Goal: Check status: Check status

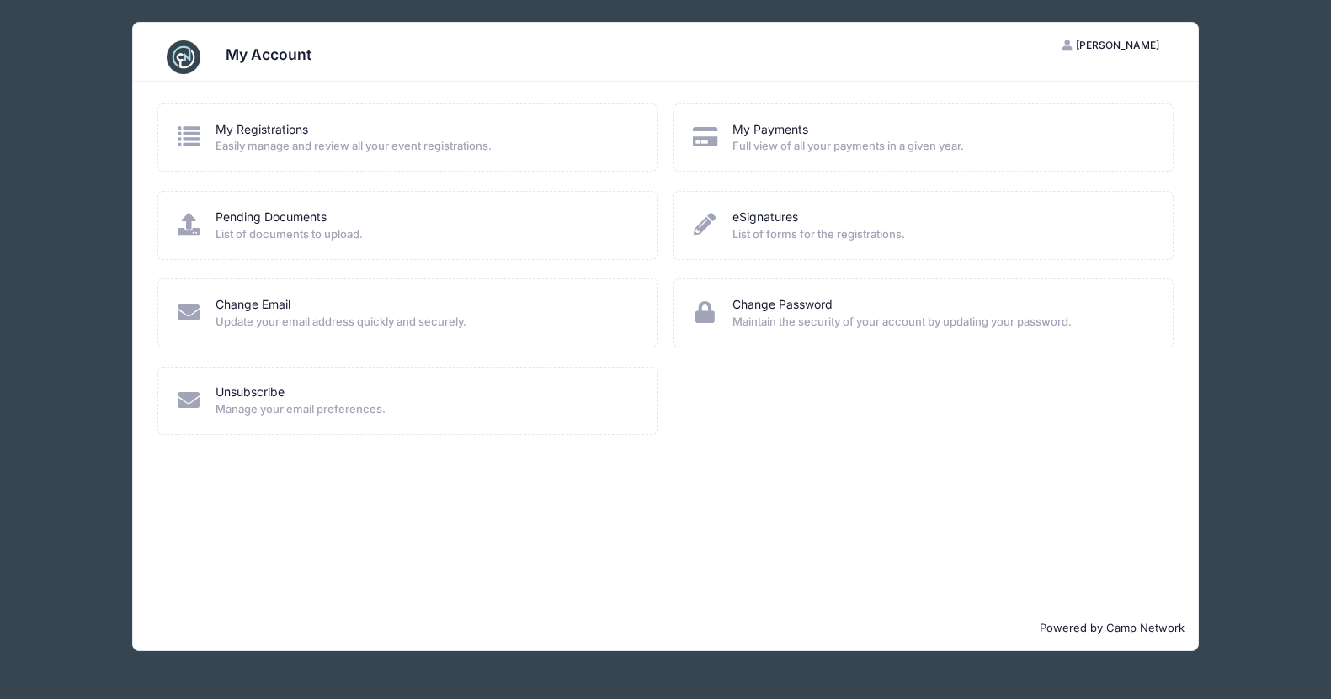
click at [268, 140] on span "Easily manage and review all your event registrations." at bounding box center [424, 146] width 419 height 17
click at [263, 135] on link "My Registrations" at bounding box center [261, 130] width 93 height 18
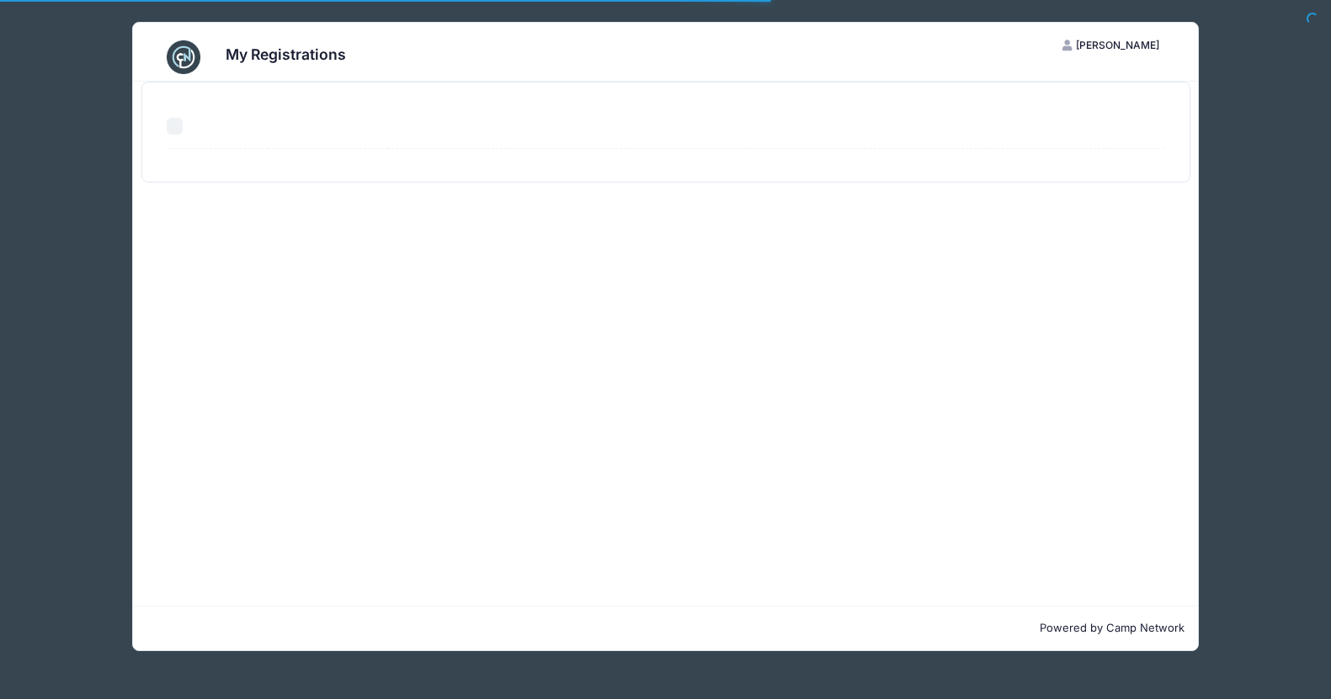
select select "50"
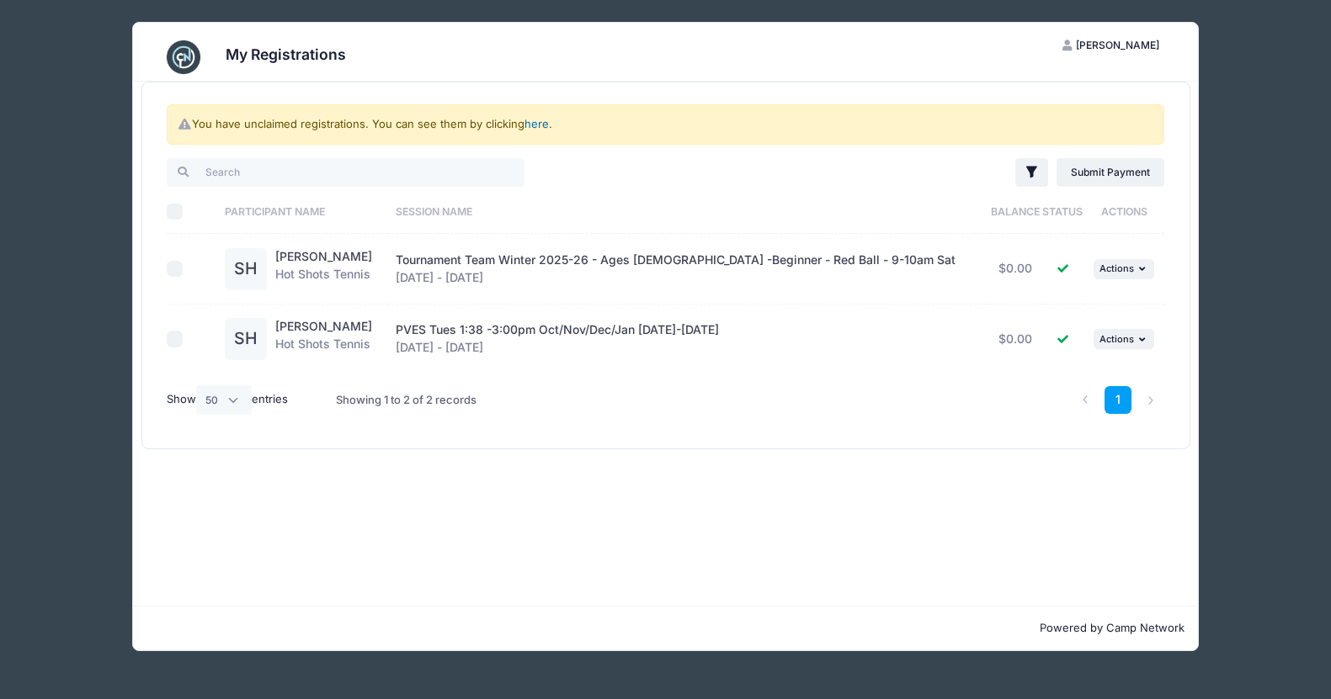
click at [532, 125] on link "here" at bounding box center [536, 123] width 24 height 13
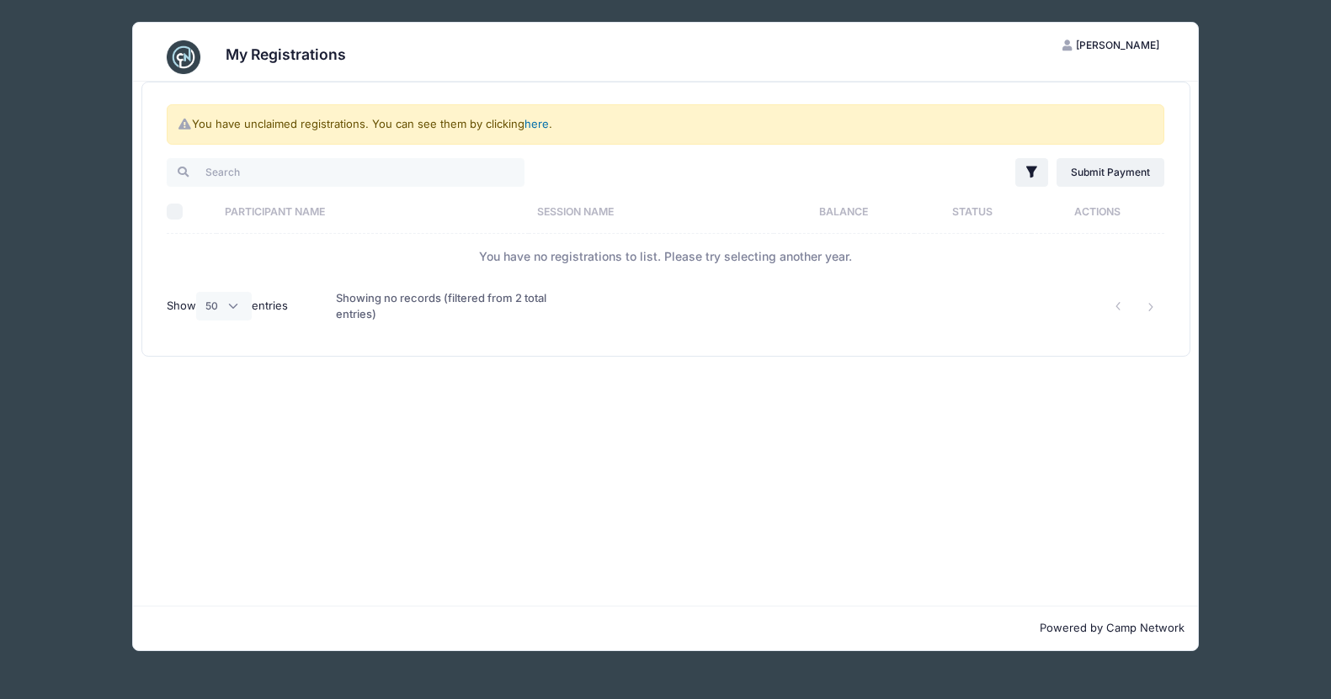
click at [540, 117] on link "here" at bounding box center [536, 123] width 24 height 13
click at [263, 53] on h3 "My Registrations" at bounding box center [286, 54] width 120 height 18
click at [196, 59] on img at bounding box center [184, 57] width 34 height 34
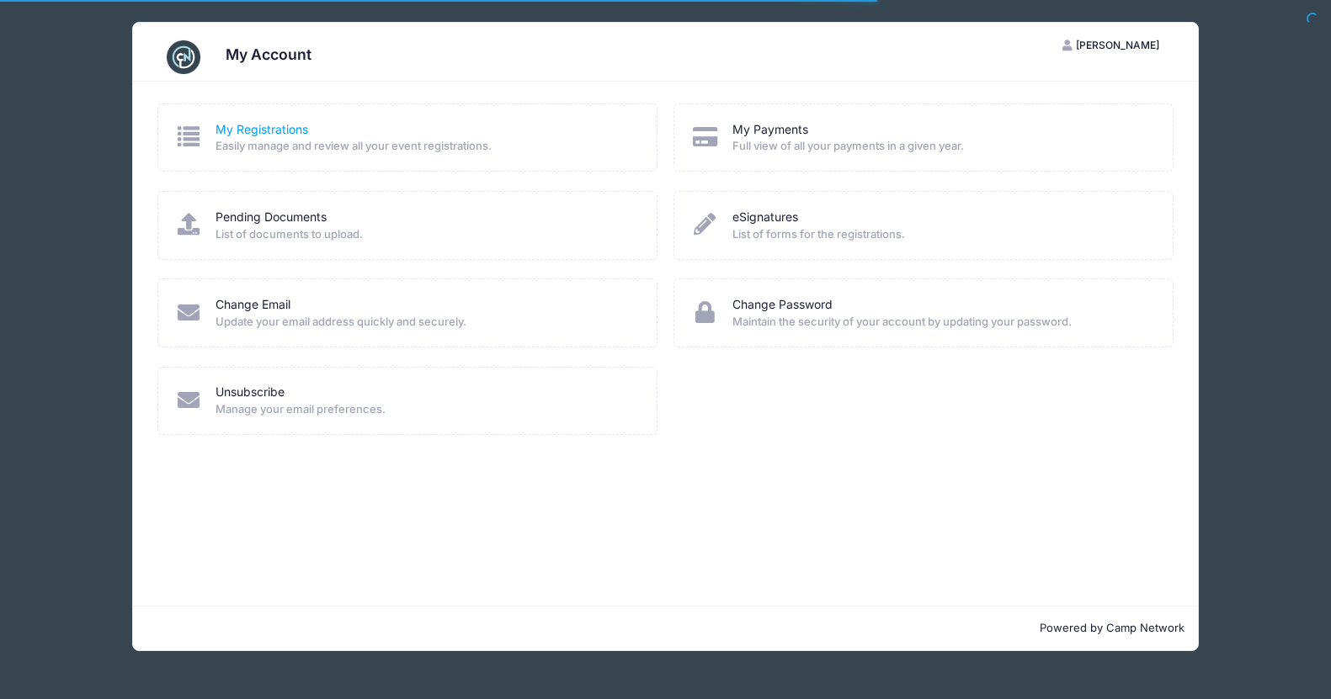
click at [249, 132] on link "My Registrations" at bounding box center [261, 130] width 93 height 18
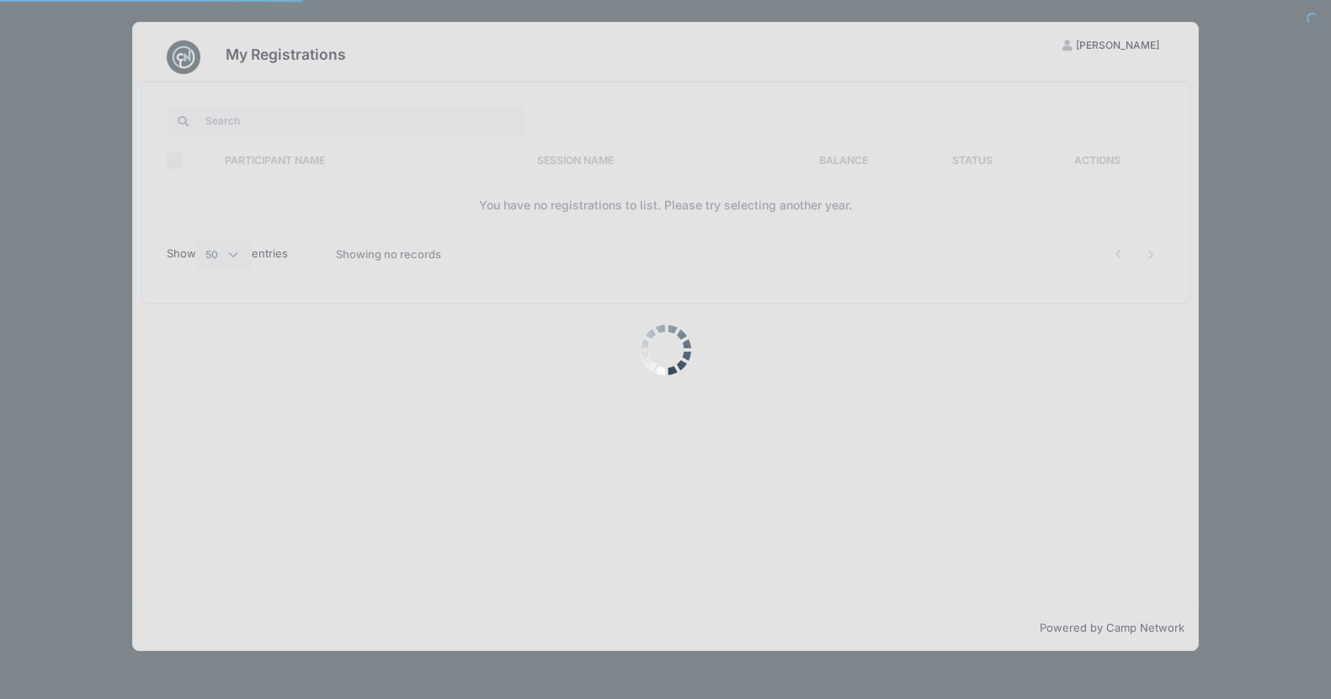
select select "50"
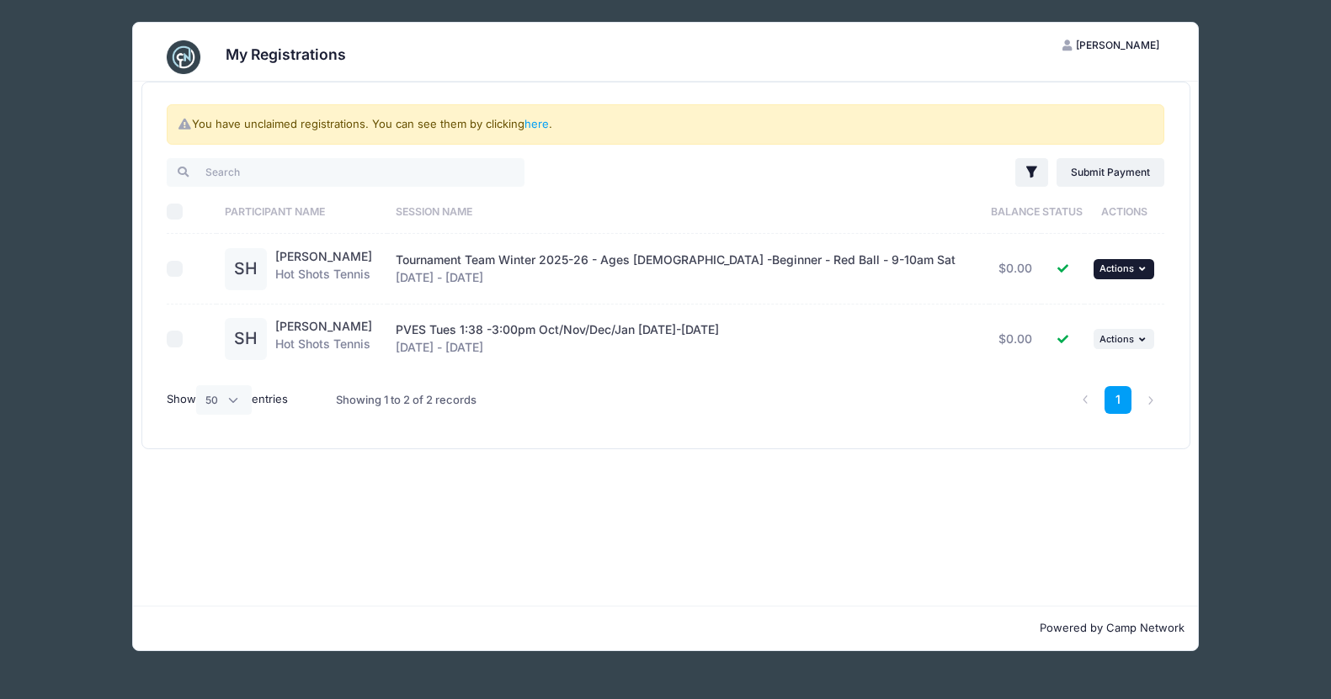
click at [1138, 260] on button "... Actions" at bounding box center [1123, 269] width 61 height 20
click at [1139, 264] on icon "button" at bounding box center [1144, 268] width 10 height 9
click at [1111, 264] on span "Actions" at bounding box center [1116, 269] width 35 height 12
click at [1064, 311] on link "View Registration" at bounding box center [1064, 306] width 152 height 32
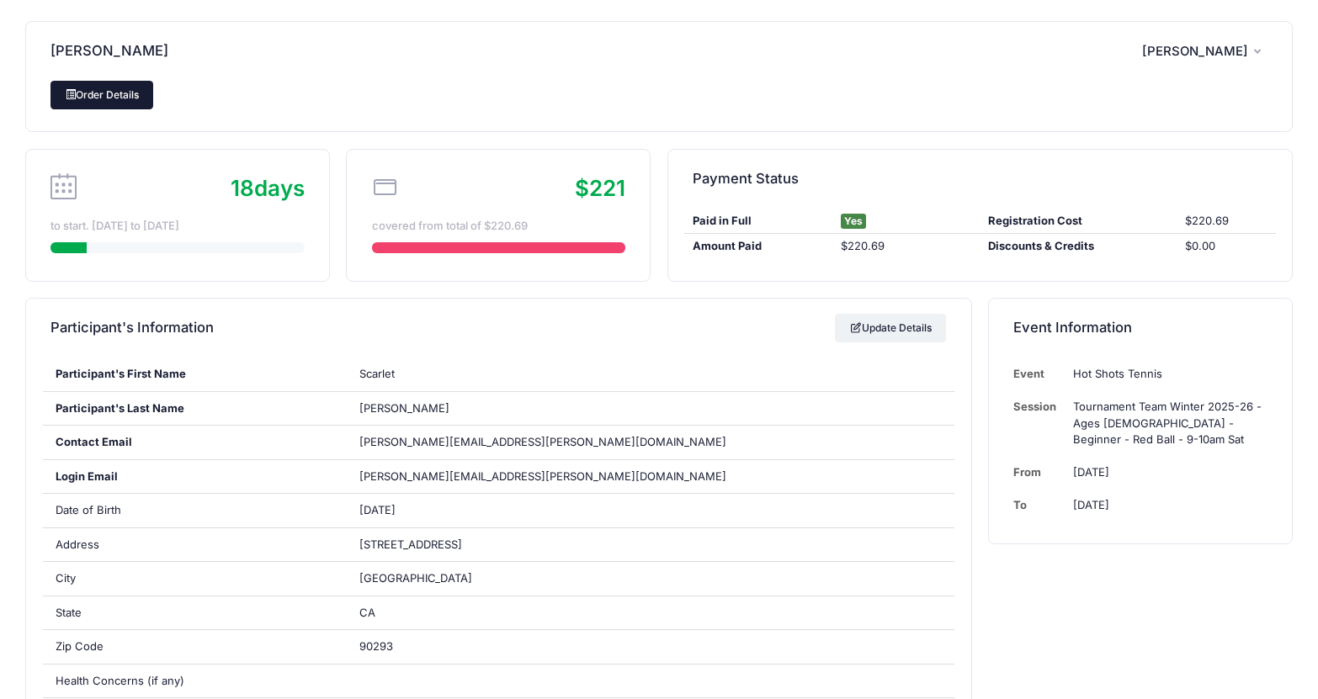
click at [120, 95] on link "Order Details" at bounding box center [102, 95] width 103 height 29
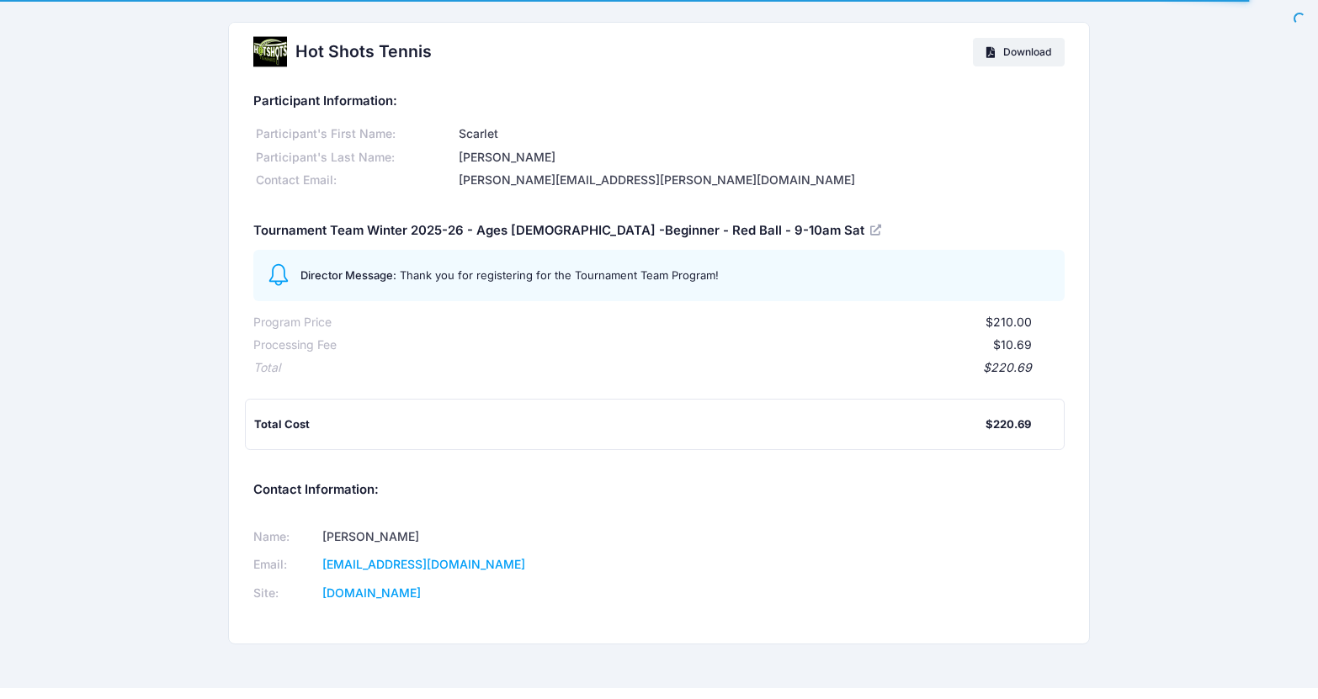
drag, startPoint x: 486, startPoint y: 600, endPoint x: 249, endPoint y: 524, distance: 248.6
click at [249, 524] on div "Name: Rob Gurden Email: hotshotstennisorg1@gmail.com Site: www.hotshotstennis.o…" at bounding box center [452, 565] width 414 height 113
copy div "Name: Rob Gurden Email: hotshotstennisorg1@gmail.com Site: www.hotshotstennis.o…"
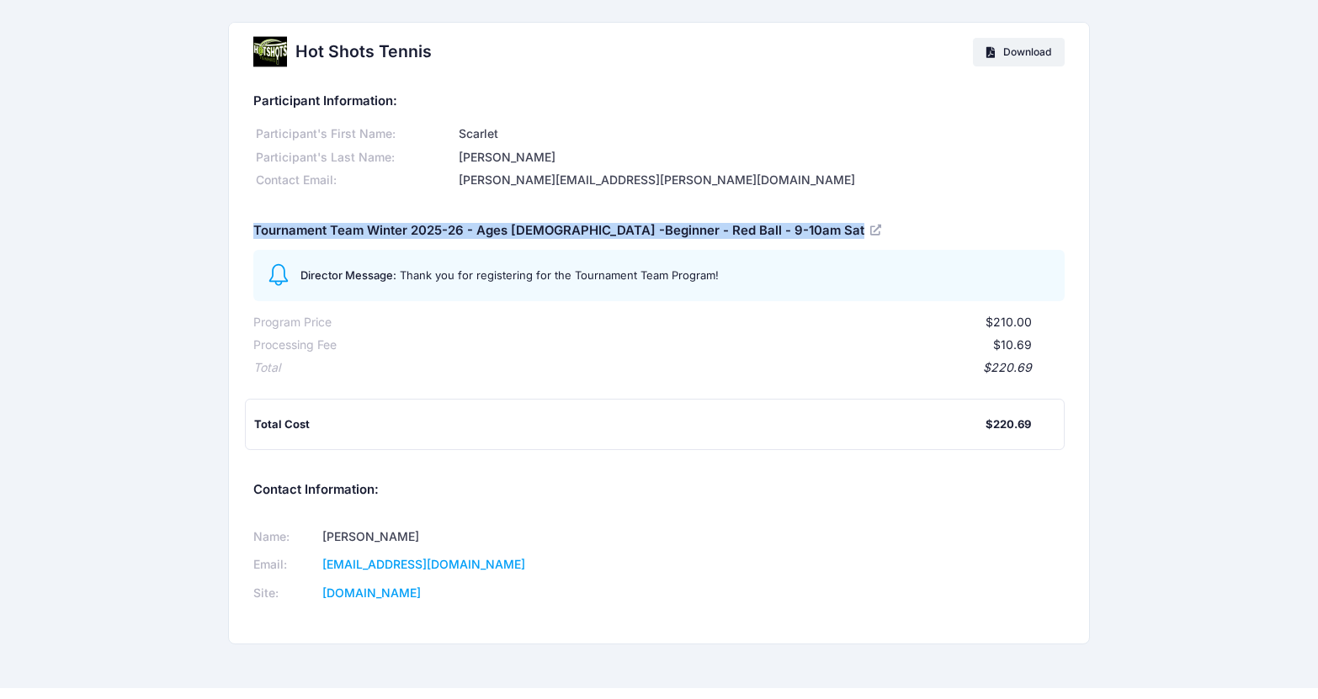
drag, startPoint x: 773, startPoint y: 231, endPoint x: 232, endPoint y: 229, distance: 540.4
click at [232, 229] on div "Participant Information: Participant's First Name: Scarlet Participant's Last N…" at bounding box center [659, 363] width 860 height 562
copy div "Tournament Team Winter 2025-26 - Ages [DEMOGRAPHIC_DATA] -Beginner - Red Ball -…"
click at [1014, 46] on span "Download" at bounding box center [1027, 51] width 48 height 13
